Goal: Find specific page/section: Find specific page/section

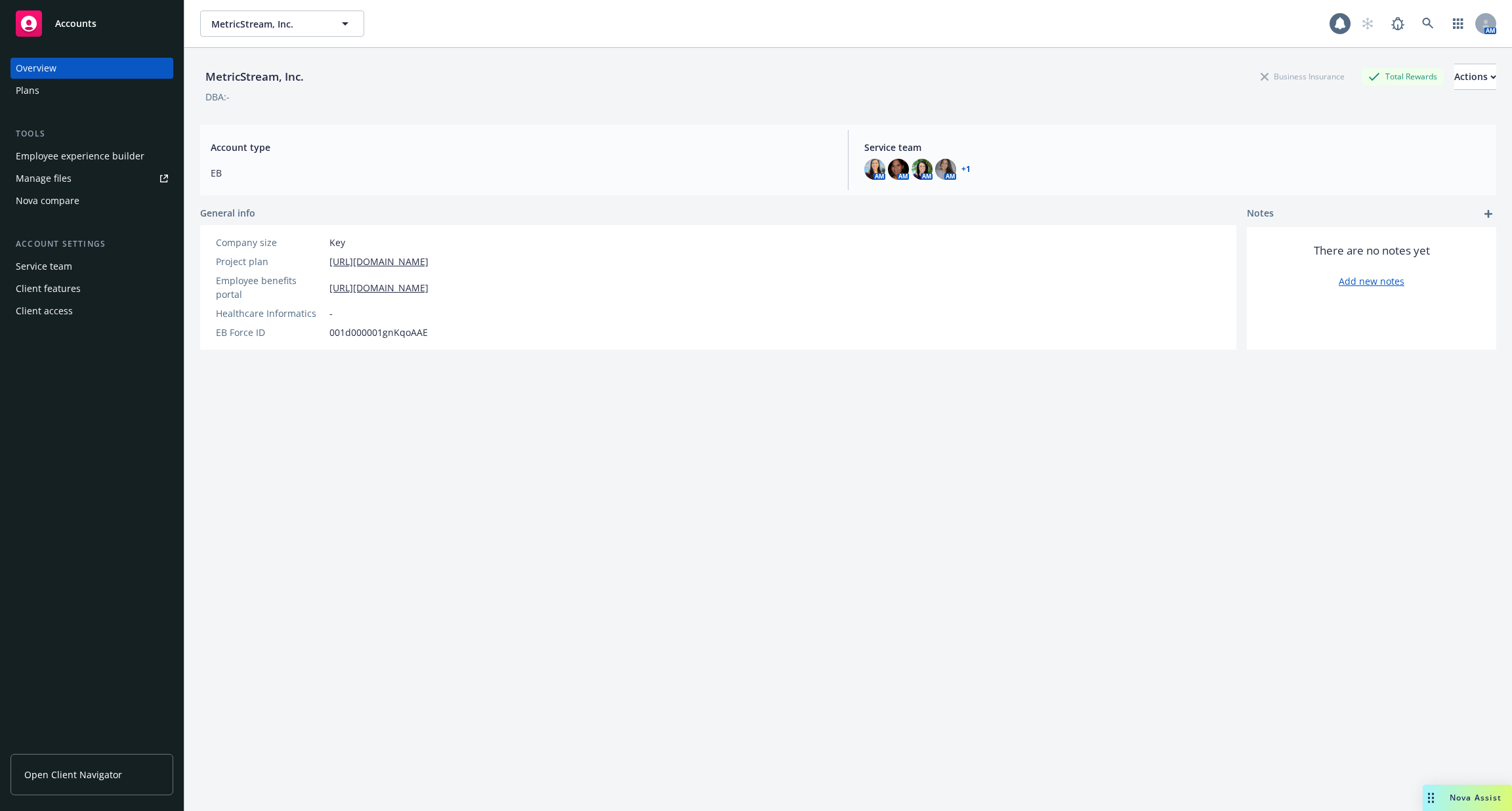
click at [97, 163] on div "Employee experience builder" at bounding box center [80, 156] width 129 height 21
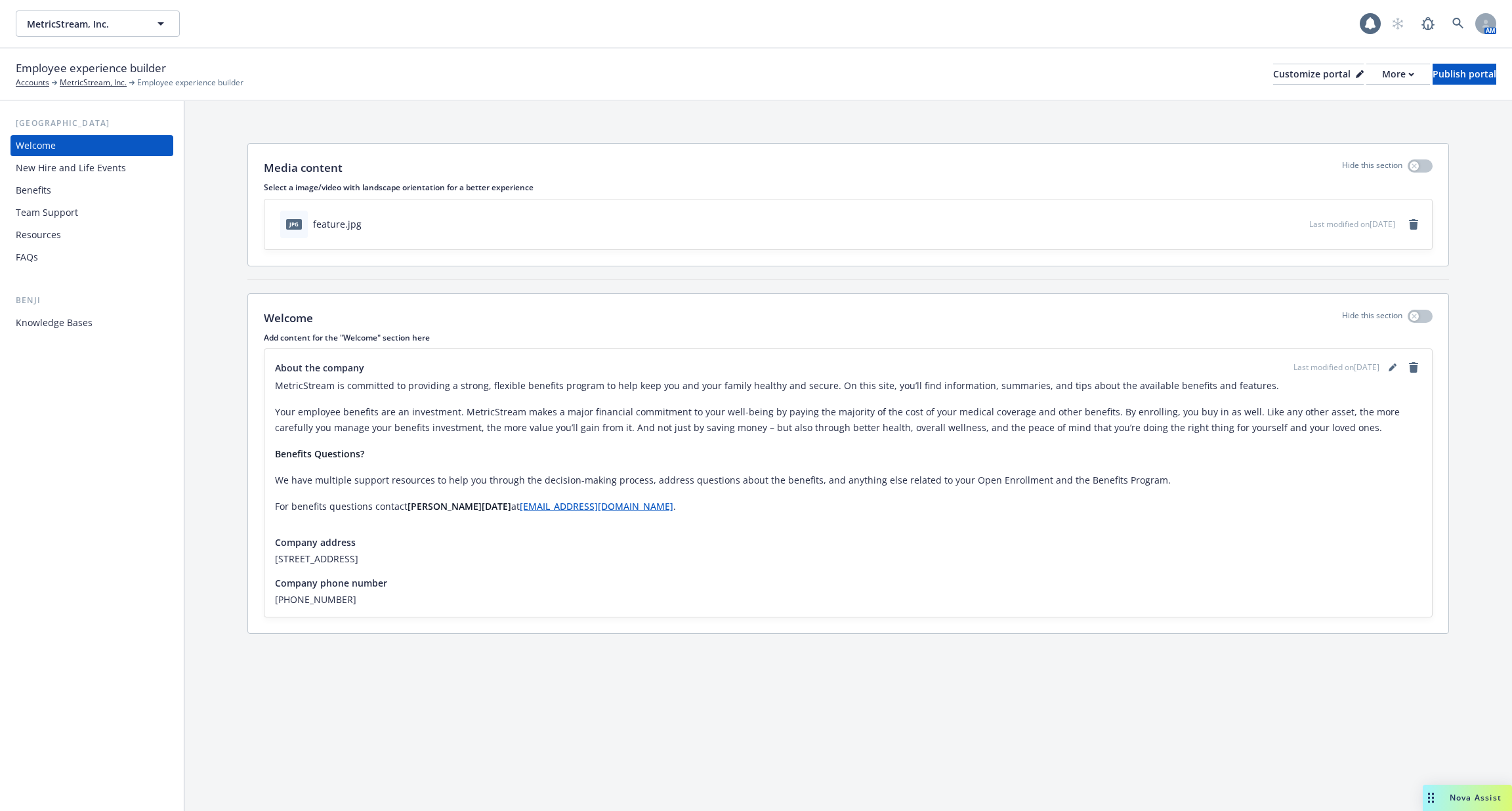
click at [1458, 7] on div "MetricStream, Inc. MetricStream, Inc. 1 AM" at bounding box center [756, 24] width 1512 height 47
click at [1457, 15] on link at bounding box center [1458, 24] width 26 height 26
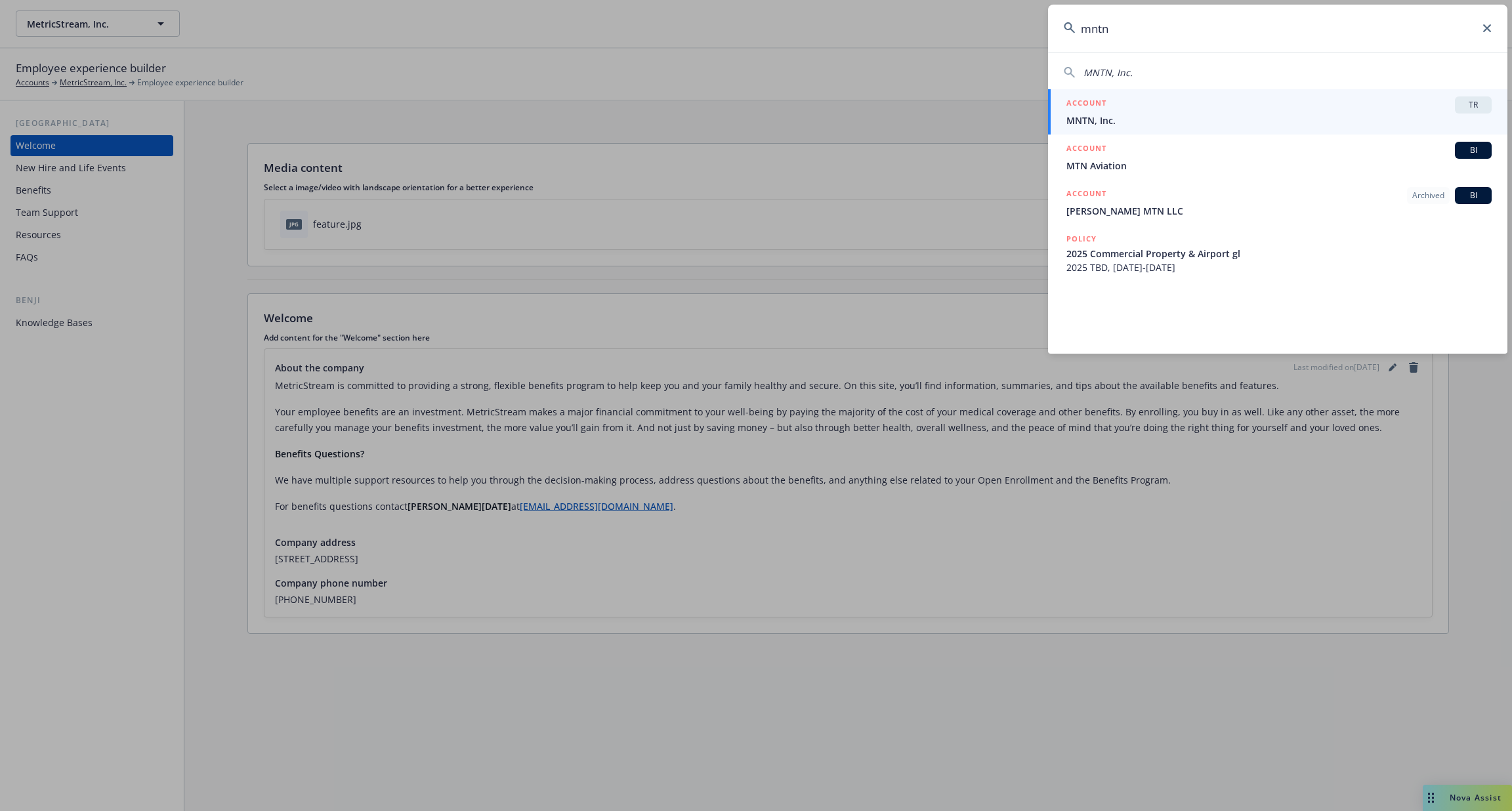
type input "mntn"
click at [1187, 130] on link "ACCOUNT TR MNTN, Inc." at bounding box center [1277, 111] width 460 height 45
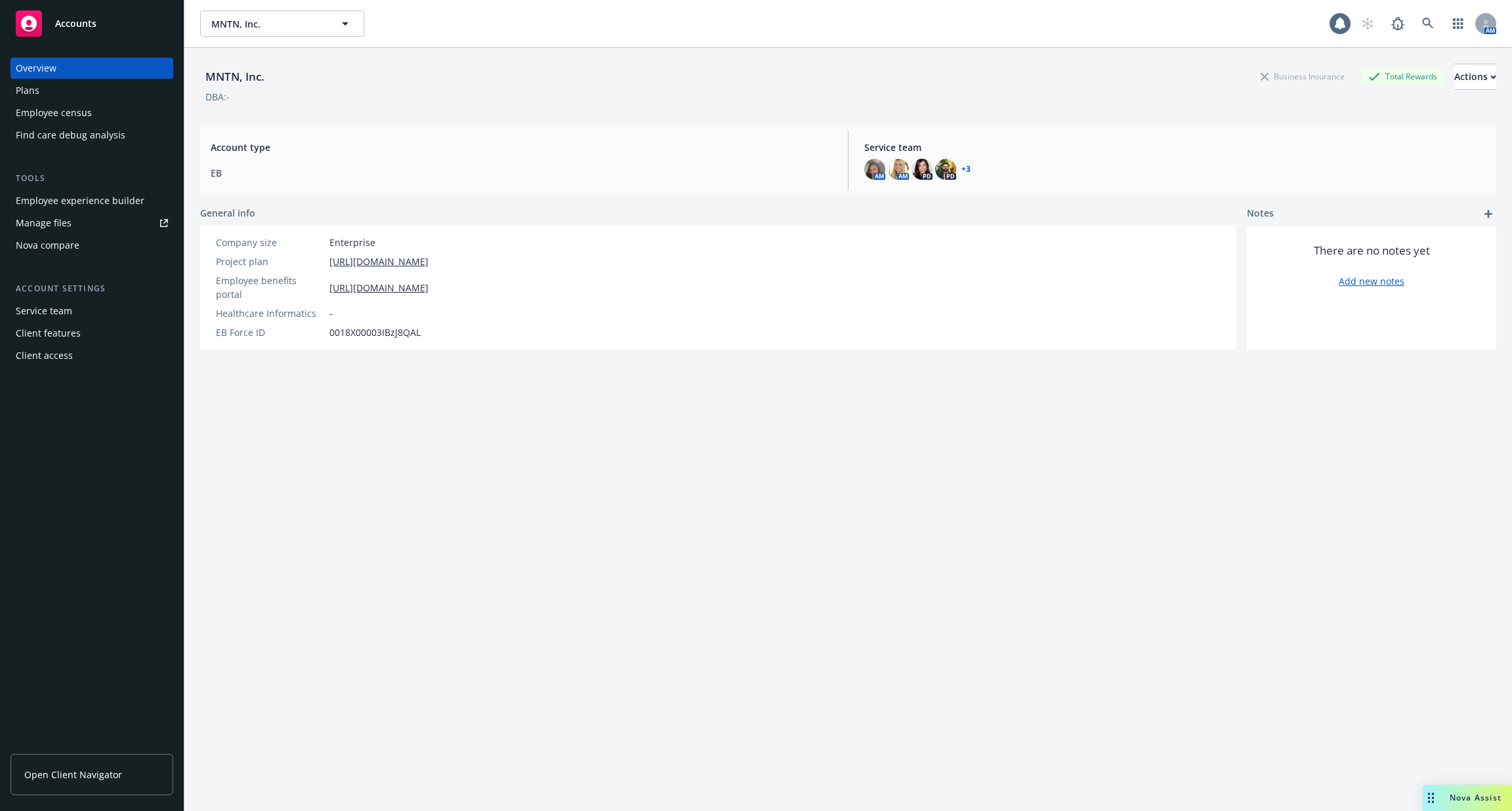
click at [99, 202] on div "Employee experience builder" at bounding box center [80, 200] width 129 height 21
